Goal: Entertainment & Leisure: Consume media (video, audio)

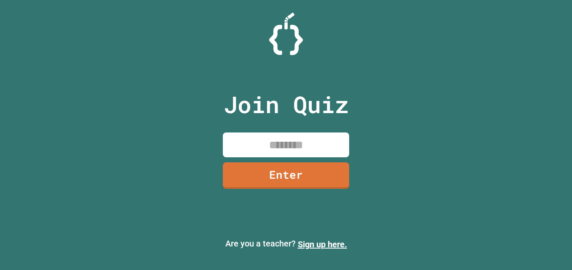
click at [266, 140] on input at bounding box center [286, 145] width 126 height 25
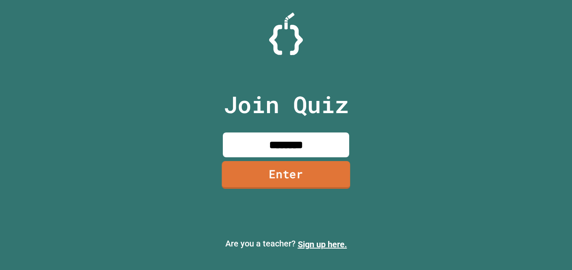
click at [275, 171] on link "Enter" at bounding box center [286, 175] width 128 height 28
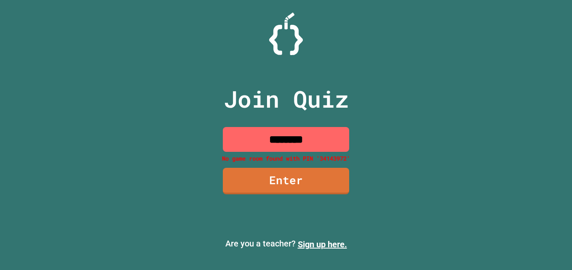
click at [301, 137] on input "********" at bounding box center [286, 139] width 126 height 25
click at [283, 137] on input "********" at bounding box center [286, 139] width 126 height 25
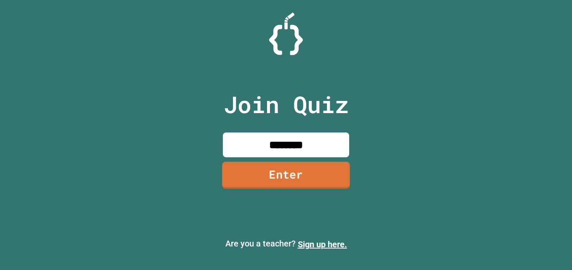
type input "********"
click at [286, 173] on link "Enter" at bounding box center [286, 175] width 128 height 28
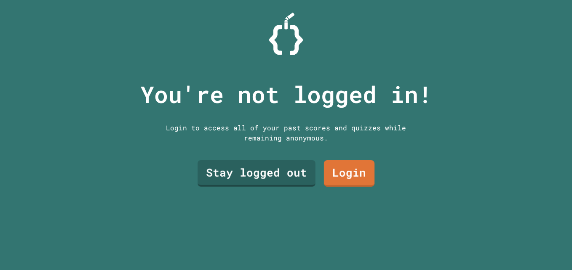
click at [276, 169] on link "Stay logged out" at bounding box center [257, 173] width 118 height 27
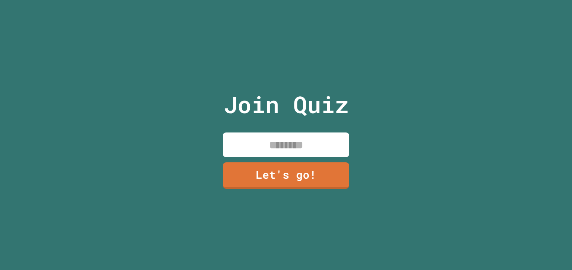
click at [251, 135] on input at bounding box center [286, 145] width 126 height 25
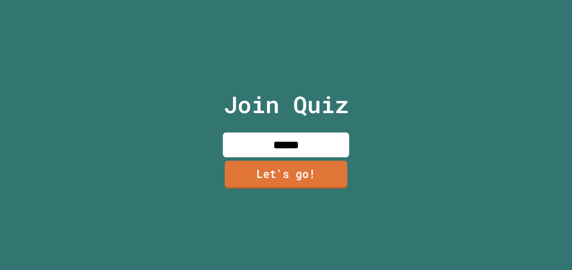
type input "******"
click at [257, 174] on link "Let's go!" at bounding box center [286, 175] width 123 height 28
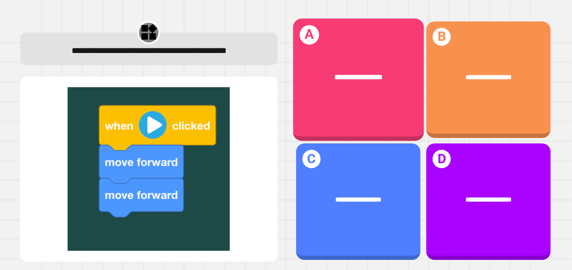
click at [362, 95] on div "**********" at bounding box center [358, 80] width 131 height 123
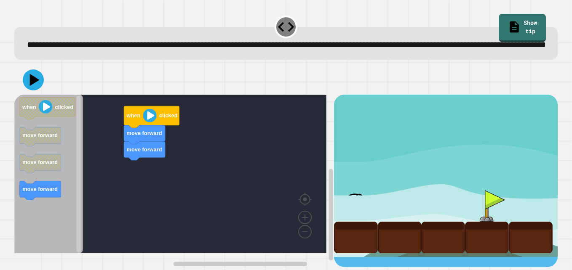
scroll to position [13, 0]
click at [72, 132] on icon "when clicked move forward move forward move forward" at bounding box center [48, 174] width 69 height 159
click at [82, 129] on icon "when clicked move forward move forward move forward" at bounding box center [48, 174] width 69 height 159
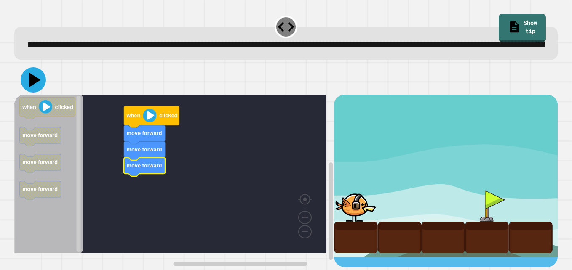
click at [34, 88] on icon at bounding box center [33, 79] width 25 height 25
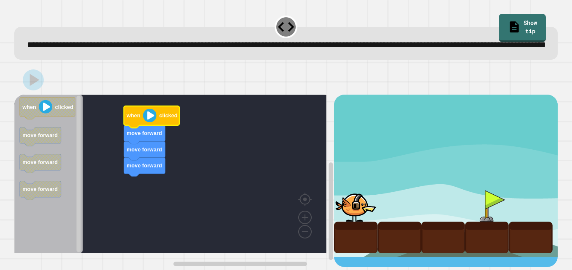
click at [152, 122] on image "Blockly Workspace" at bounding box center [149, 115] width 13 height 13
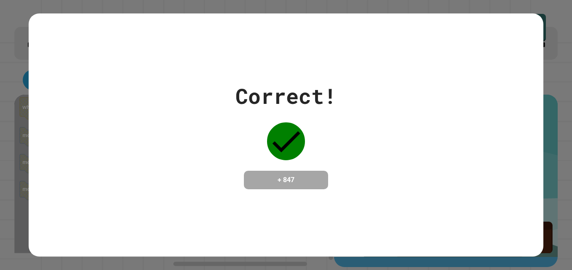
scroll to position [0, 0]
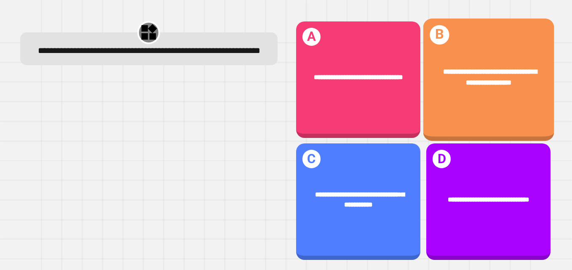
click at [431, 99] on div "**********" at bounding box center [488, 77] width 131 height 50
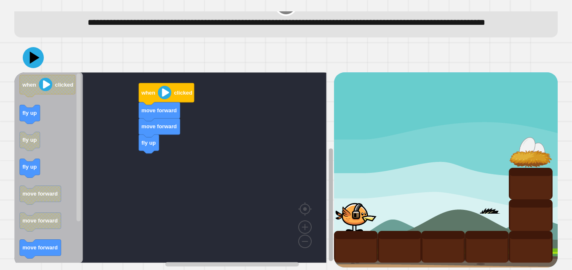
scroll to position [39, 0]
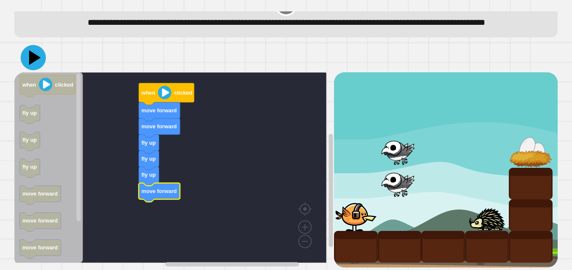
click at [32, 59] on icon at bounding box center [35, 58] width 12 height 15
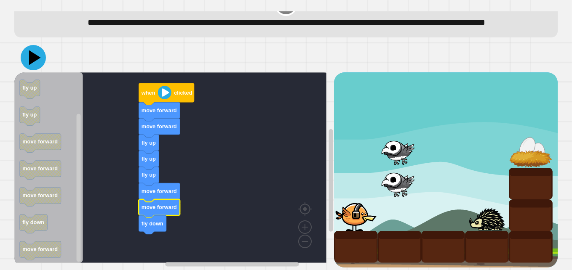
click at [38, 62] on icon at bounding box center [33, 57] width 25 height 25
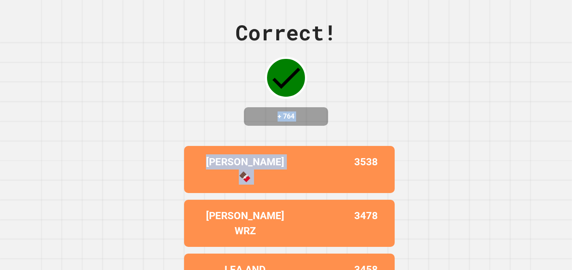
drag, startPoint x: 365, startPoint y: 55, endPoint x: 325, endPoint y: 166, distance: 117.8
click at [325, 166] on div "Correct! + 764 [PERSON_NAME] B 🍫 3538 [PERSON_NAME] WRZ 3478 [PERSON_NAME] AND …" at bounding box center [286, 135] width 572 height 270
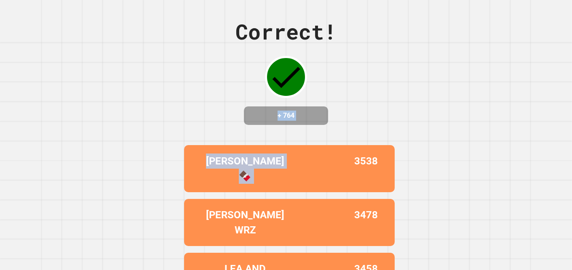
click at [327, 125] on div "Correct! + 764" at bounding box center [285, 70] width 101 height 109
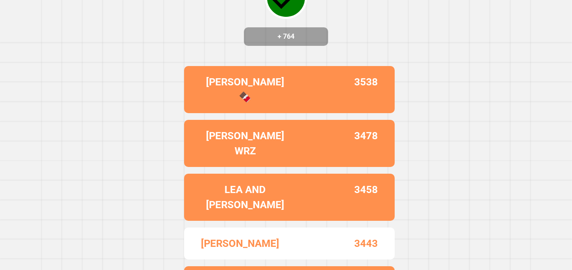
scroll to position [0, 0]
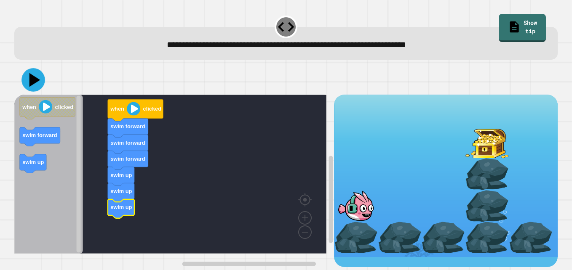
click at [34, 80] on icon at bounding box center [34, 80] width 11 height 14
click at [32, 88] on icon at bounding box center [33, 79] width 25 height 25
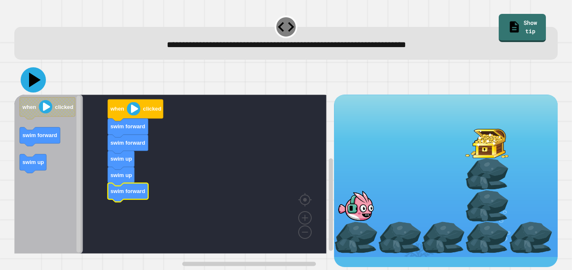
click at [28, 78] on icon at bounding box center [33, 79] width 25 height 25
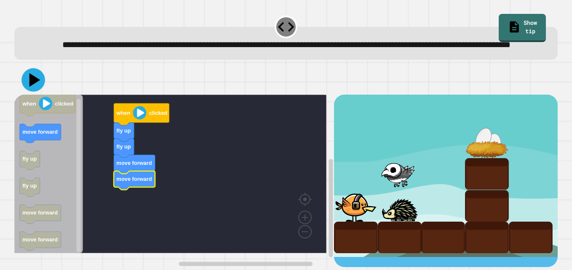
click at [39, 92] on icon at bounding box center [33, 80] width 24 height 24
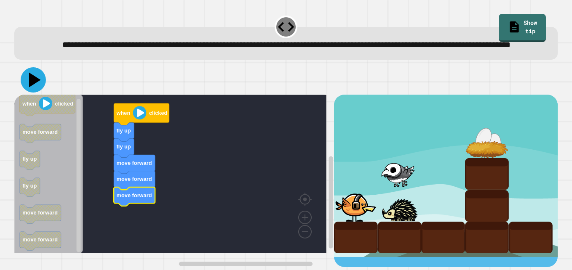
click at [29, 93] on icon at bounding box center [33, 79] width 25 height 25
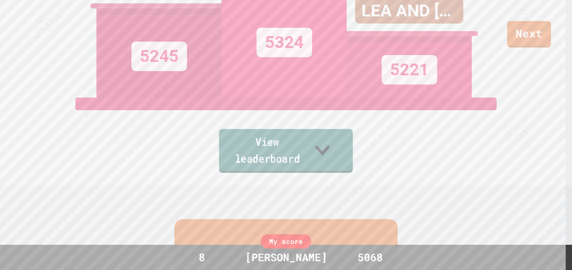
click at [287, 153] on link "View leaderboard" at bounding box center [286, 151] width 134 height 44
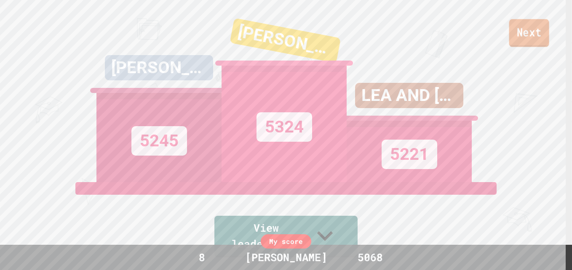
click at [534, 35] on link "Next" at bounding box center [529, 33] width 40 height 28
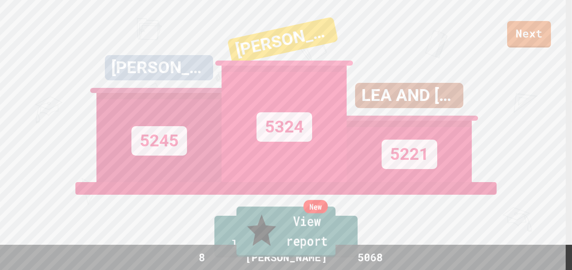
click at [281, 239] on link "New View report" at bounding box center [285, 232] width 99 height 51
